Goal: Use online tool/utility

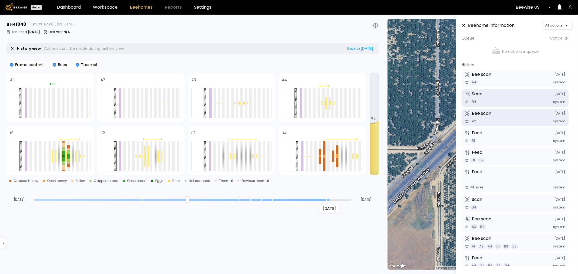
drag, startPoint x: 347, startPoint y: 199, endPoint x: 328, endPoint y: 198, distance: 19.0
click at [328, 199] on input "range" at bounding box center [192, 200] width 317 height 2
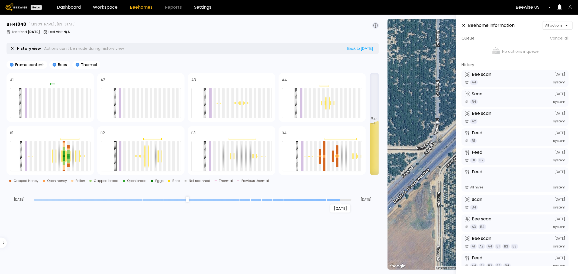
drag, startPoint x: 328, startPoint y: 200, endPoint x: 336, endPoint y: 201, distance: 7.7
click at [336, 201] on input "range" at bounding box center [192, 200] width 317 height 2
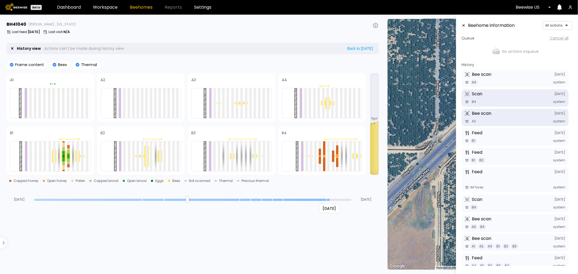
drag, startPoint x: 340, startPoint y: 200, endPoint x: 329, endPoint y: 202, distance: 10.7
click at [329, 201] on input "range" at bounding box center [192, 200] width 317 height 2
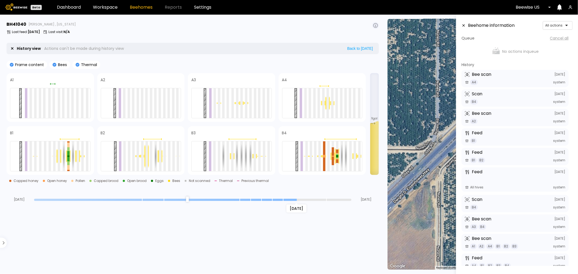
drag, startPoint x: 328, startPoint y: 200, endPoint x: 297, endPoint y: 200, distance: 30.9
click at [297, 200] on input "range" at bounding box center [192, 200] width 317 height 2
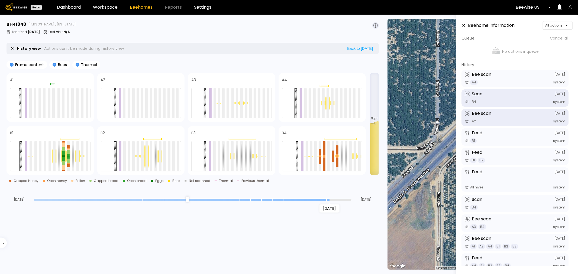
drag, startPoint x: 296, startPoint y: 201, endPoint x: 323, endPoint y: 202, distance: 27.9
click at [323, 201] on input "range" at bounding box center [192, 200] width 317 height 2
click at [326, 102] on div at bounding box center [327, 103] width 2 height 30
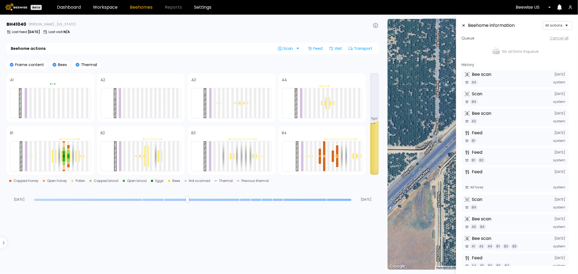
drag, startPoint x: 326, startPoint y: 200, endPoint x: 367, endPoint y: 197, distance: 40.7
type input "*"
click at [351, 199] on input "range" at bounding box center [192, 200] width 317 height 2
click at [34, 108] on div at bounding box center [35, 103] width 2 height 30
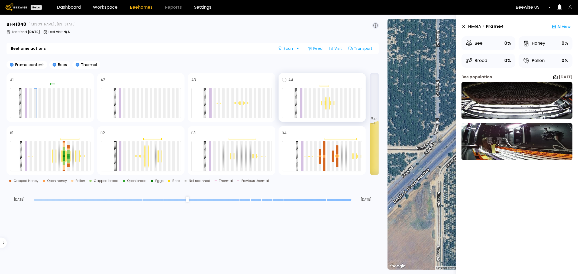
click at [325, 101] on div at bounding box center [327, 103] width 5 height 14
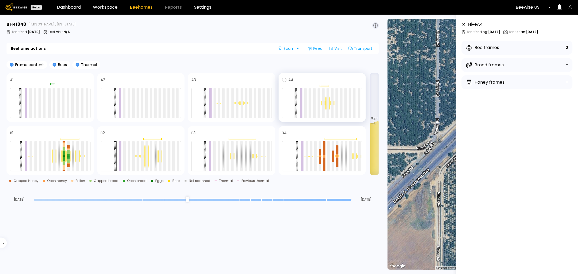
click at [321, 104] on div at bounding box center [323, 103] width 5 height 5
click at [324, 101] on div at bounding box center [323, 103] width 2 height 30
